Goal: Find specific page/section: Find specific page/section

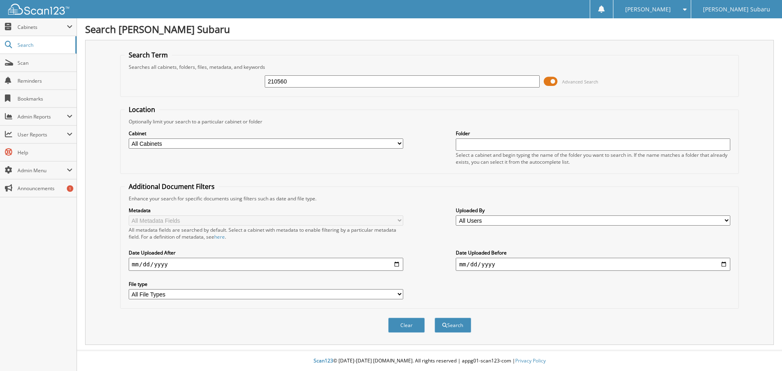
type input "210560"
click at [435, 318] on button "Search" at bounding box center [453, 325] width 37 height 15
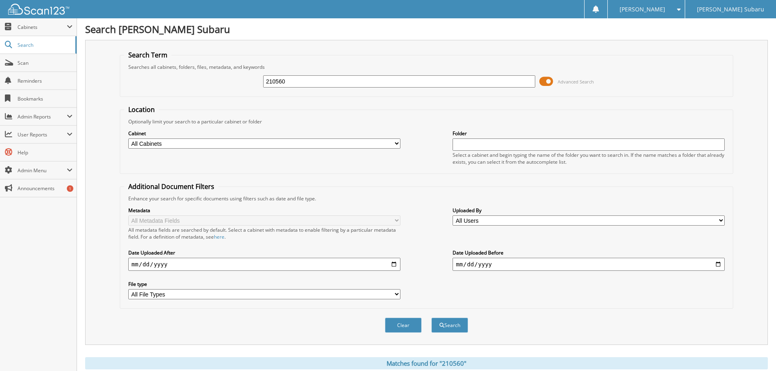
click at [398, 143] on select "All Cabinets ACCOUNTS PAYABLE CAR DEALS HR PARTS SERVICE RO Needs Filing" at bounding box center [264, 144] width 272 height 10
select select "28735"
click at [128, 139] on select "All Cabinets ACCOUNTS PAYABLE CAR DEALS HR PARTS SERVICE RO Needs Filing" at bounding box center [264, 144] width 272 height 10
click at [453, 328] on button "Search" at bounding box center [450, 325] width 37 height 15
click at [425, 179] on div "Location Optionally limit your search to a particular cabinet or folder Cabinet…" at bounding box center [427, 207] width 614 height 204
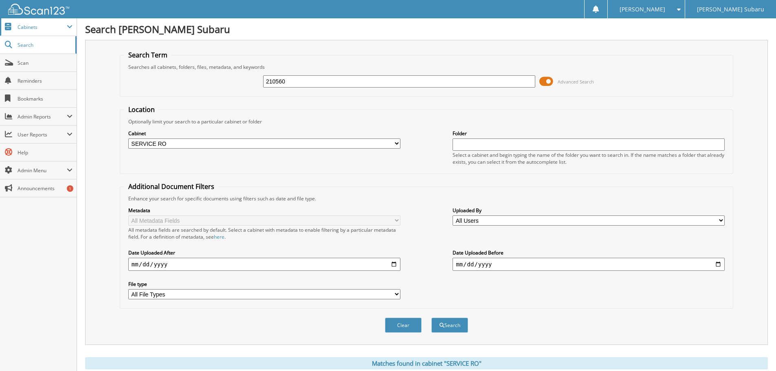
click at [54, 30] on span "Cabinets" at bounding box center [42, 27] width 49 height 7
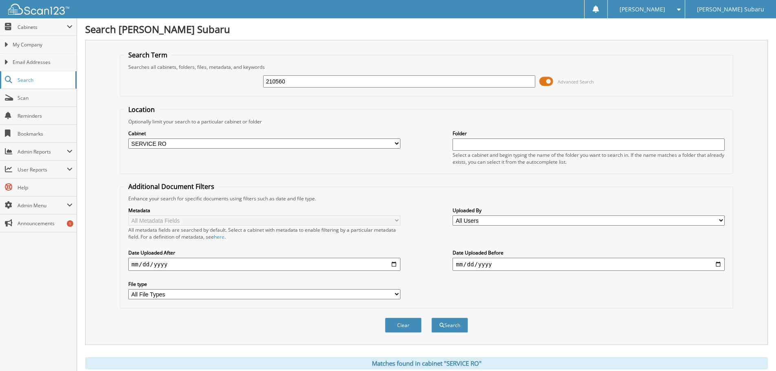
click at [22, 81] on span "Search" at bounding box center [45, 80] width 54 height 7
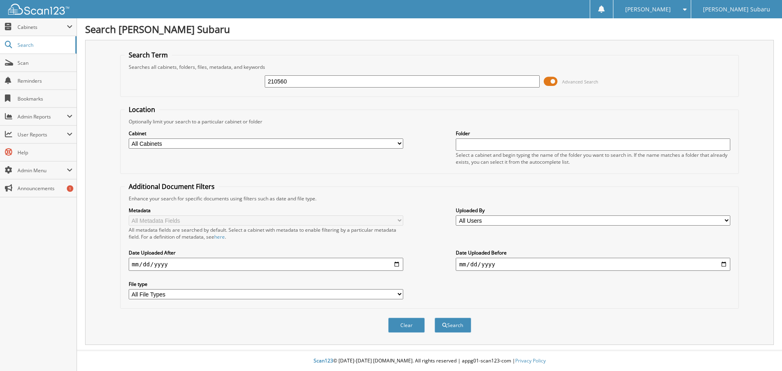
type input "210560"
click at [551, 83] on span at bounding box center [551, 81] width 14 height 12
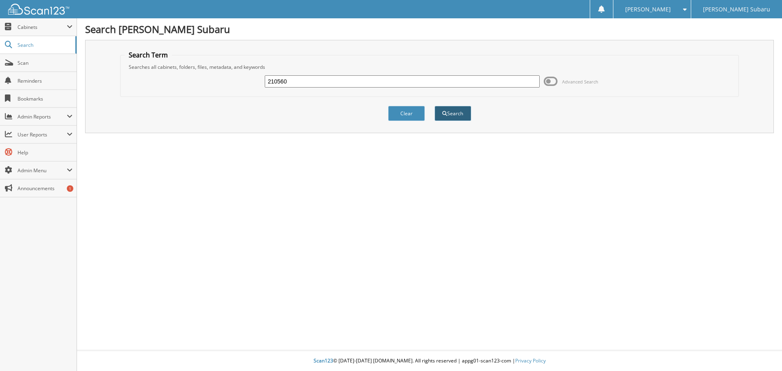
click at [457, 114] on button "Search" at bounding box center [453, 113] width 37 height 15
